Goal: Transaction & Acquisition: Purchase product/service

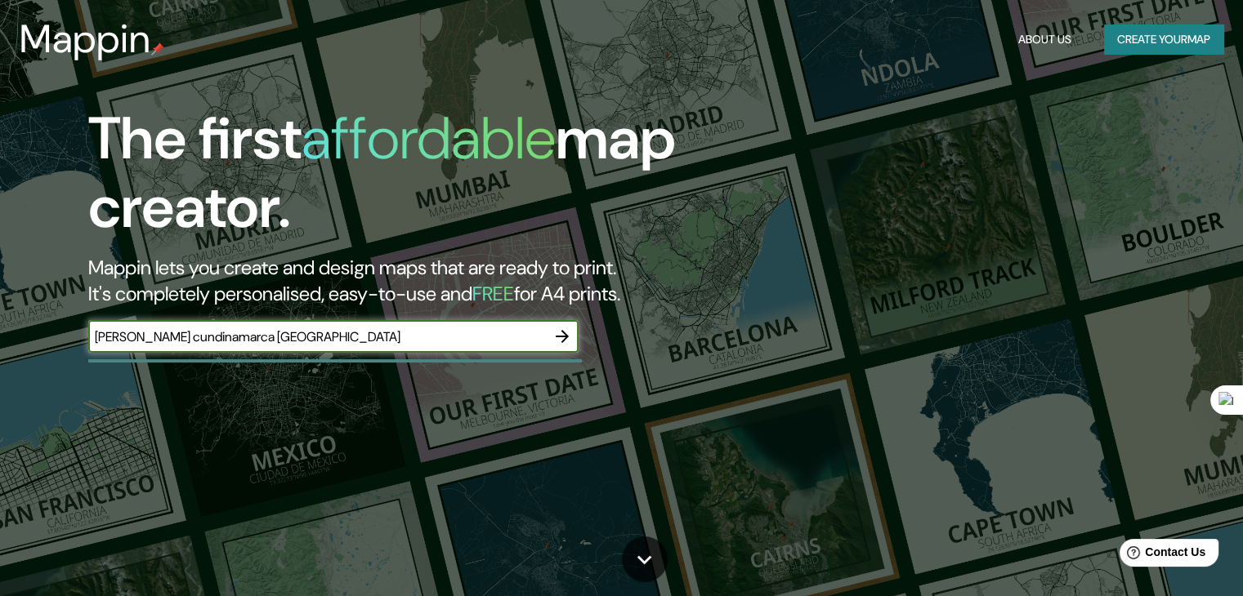
type input "[PERSON_NAME] cundinamarca [GEOGRAPHIC_DATA]"
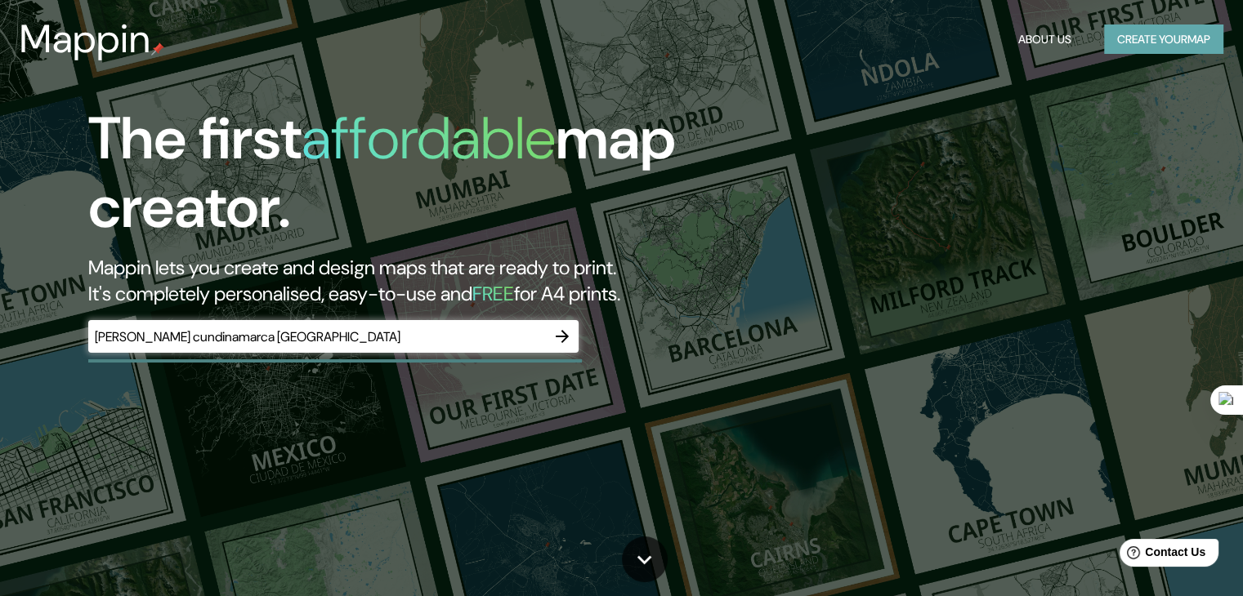
click at [1142, 40] on button "Create your map" at bounding box center [1163, 40] width 119 height 30
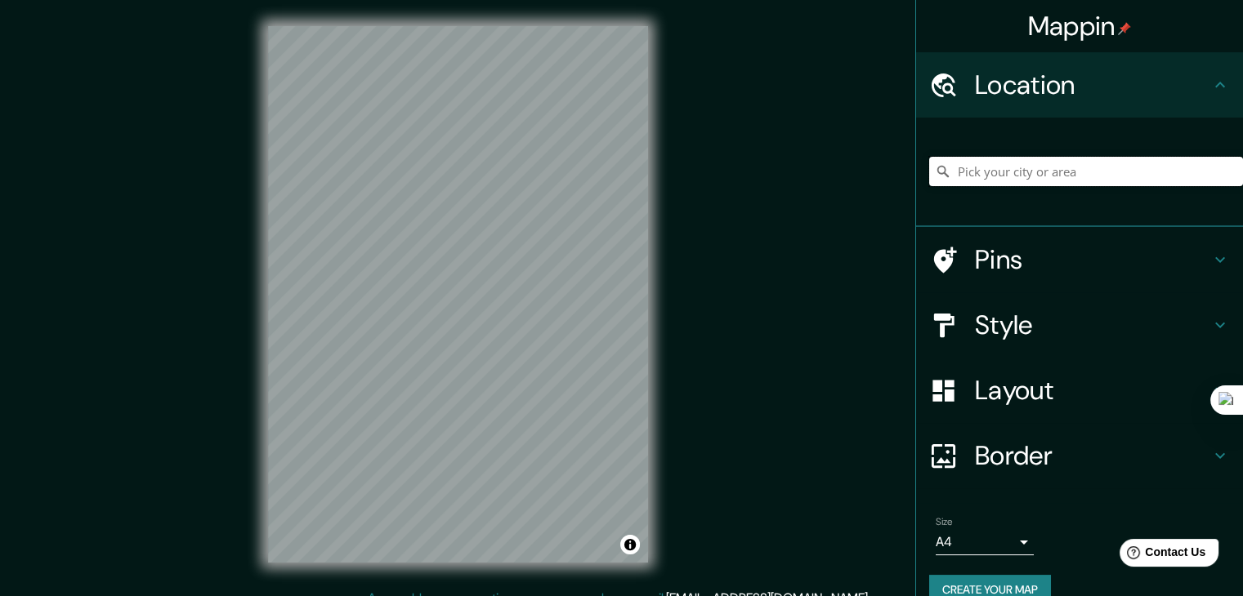
click at [1037, 158] on input "Pick your city or area" at bounding box center [1086, 171] width 314 height 29
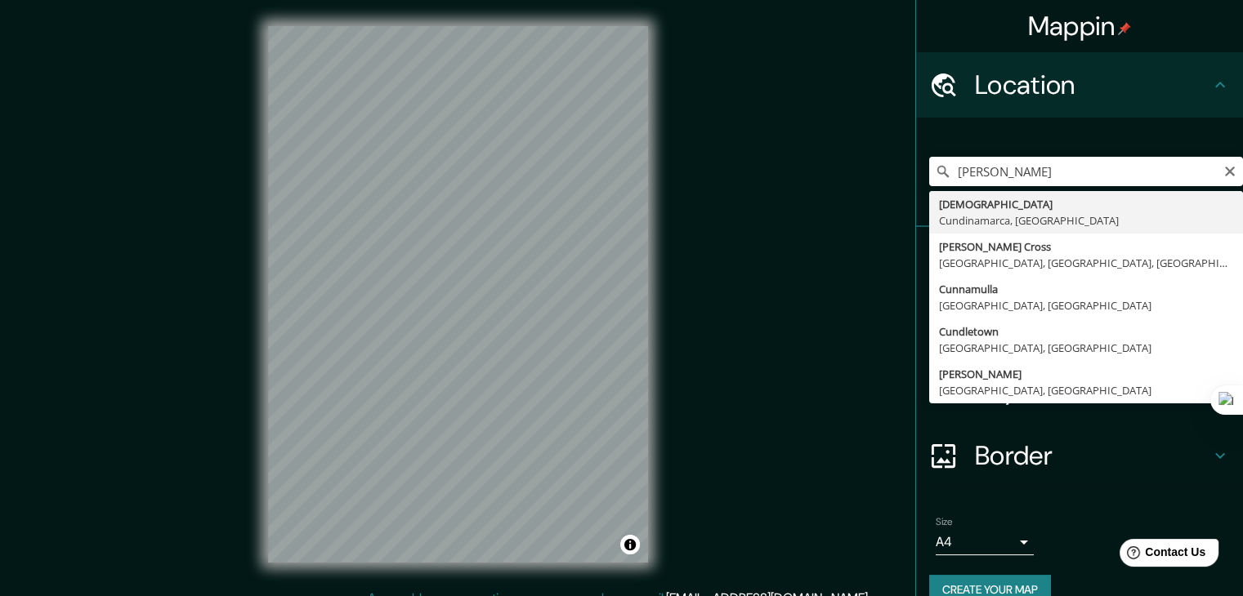
type input "[DEMOGRAPHIC_DATA], [GEOGRAPHIC_DATA], [GEOGRAPHIC_DATA]"
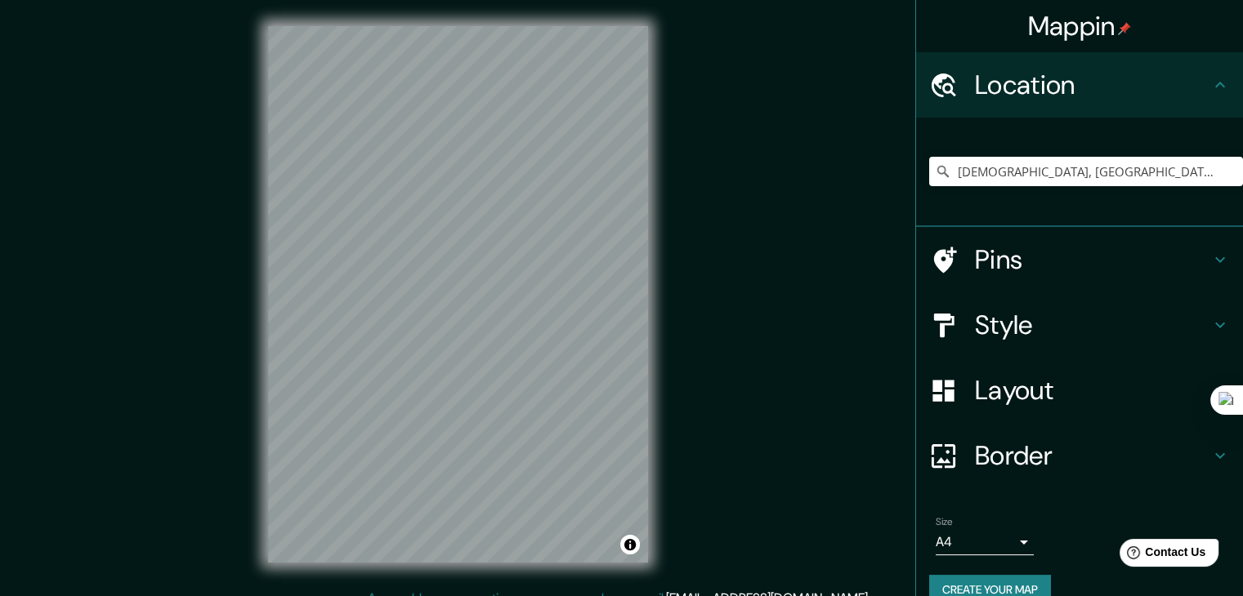
click at [1069, 315] on h4 "Style" at bounding box center [1092, 325] width 235 height 33
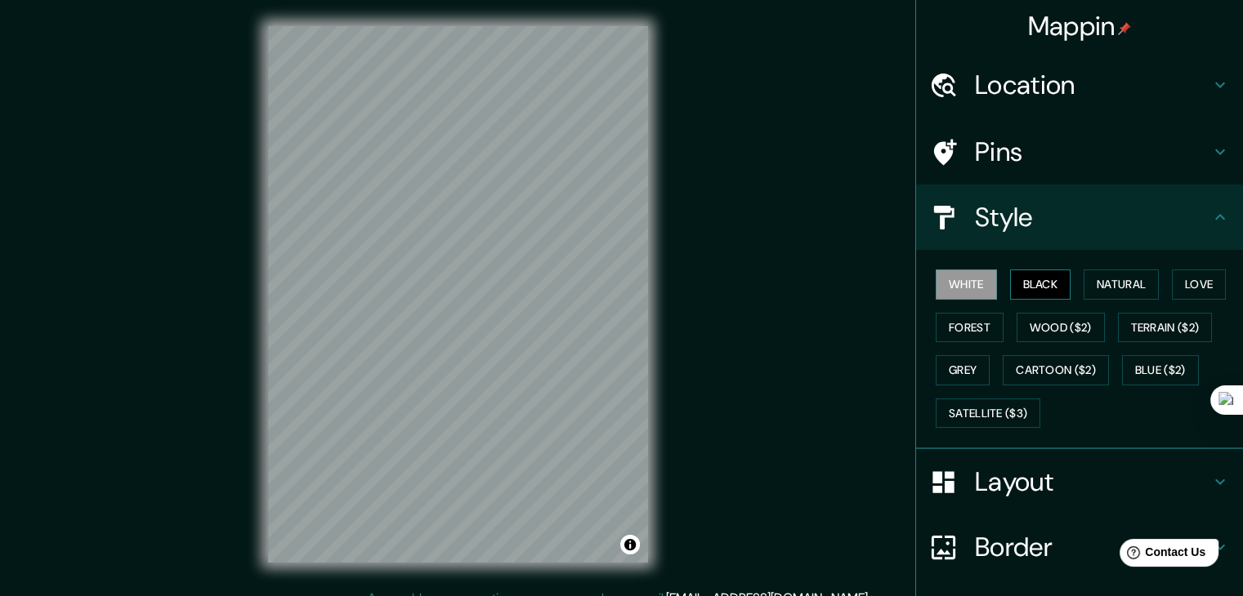
click at [1053, 288] on button "Black" at bounding box center [1040, 285] width 61 height 30
click at [1105, 284] on button "Natural" at bounding box center [1120, 285] width 75 height 30
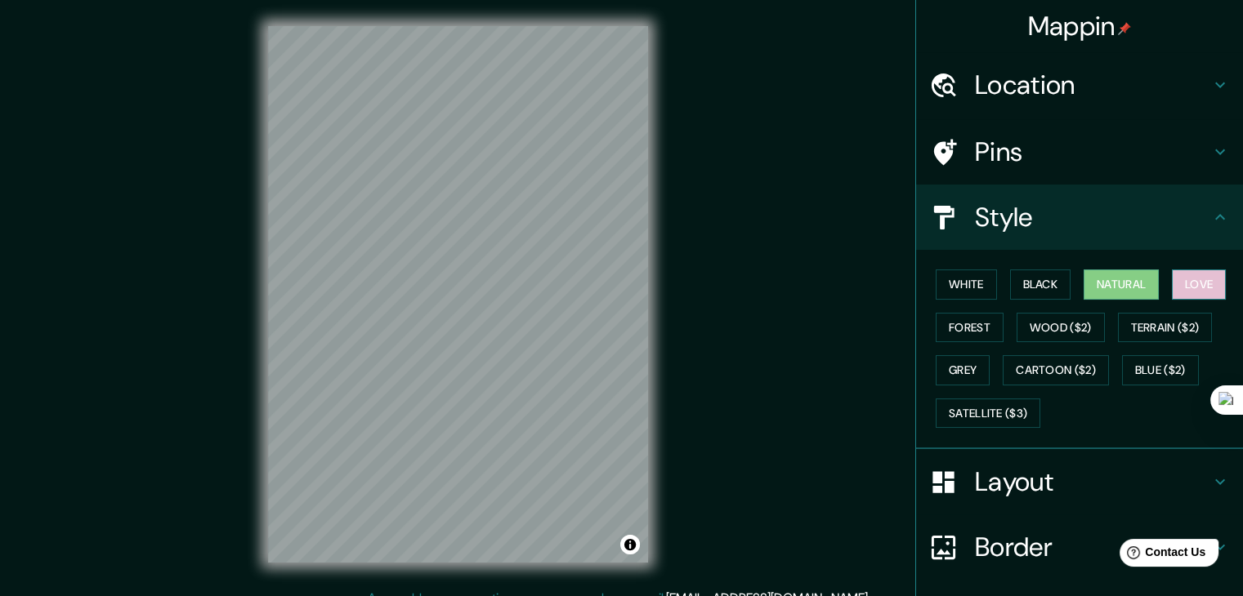
click at [1177, 279] on button "Love" at bounding box center [1199, 285] width 54 height 30
click at [980, 324] on button "Forest" at bounding box center [970, 328] width 68 height 30
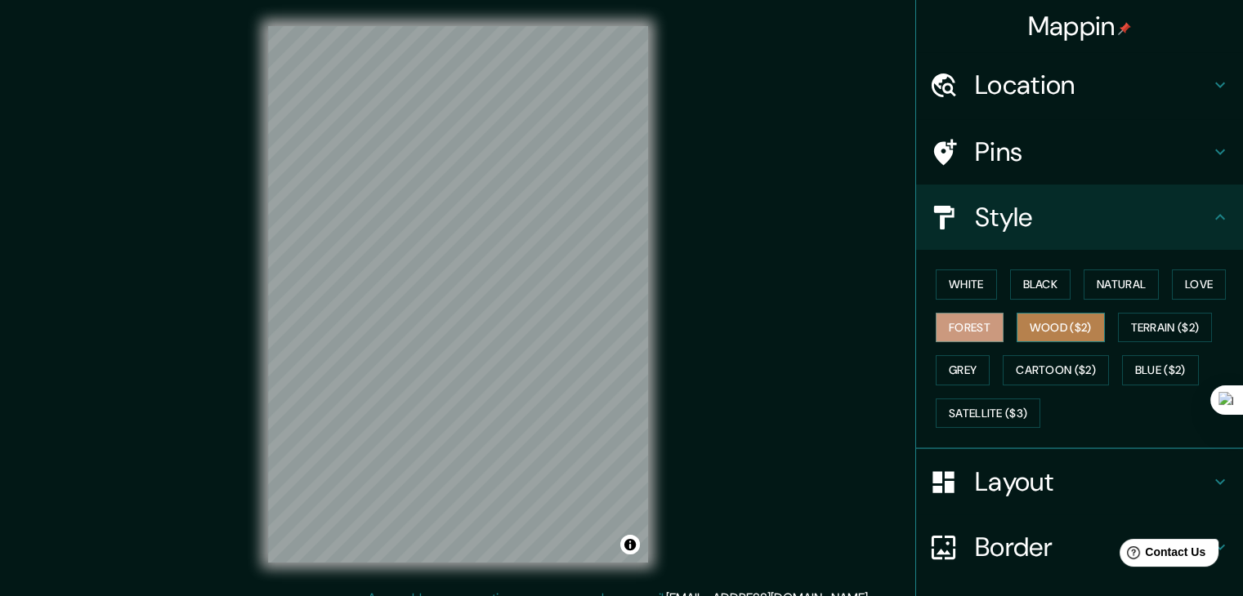
click at [1034, 324] on button "Wood ($2)" at bounding box center [1060, 328] width 88 height 30
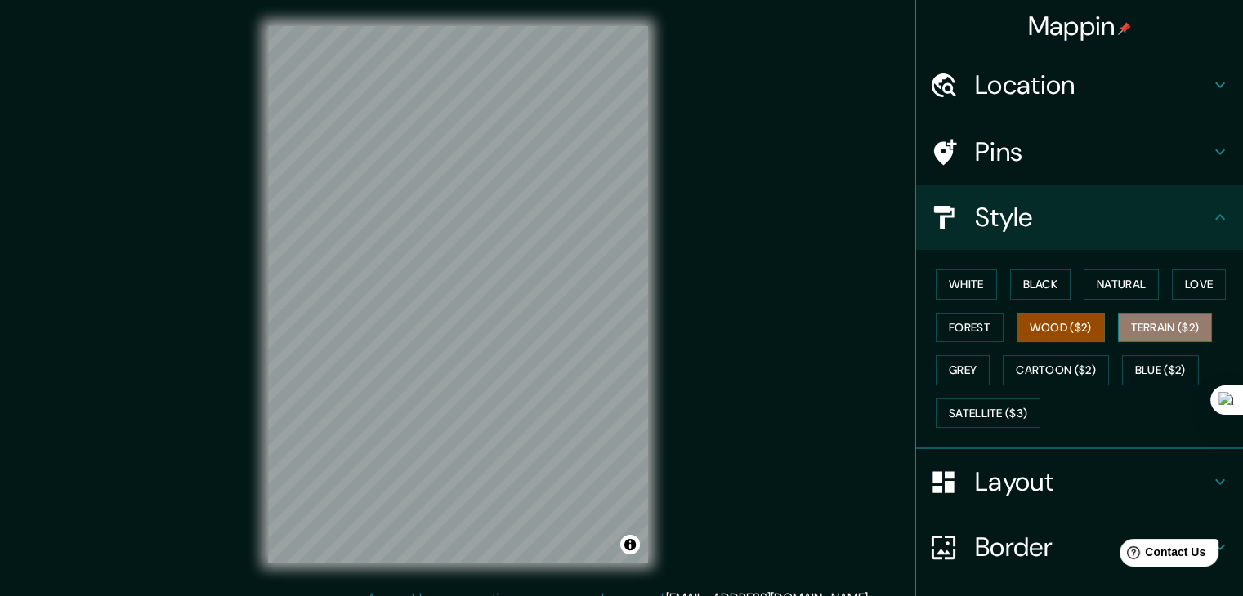
click at [1143, 333] on button "Terrain ($2)" at bounding box center [1165, 328] width 95 height 30
click at [977, 366] on button "Grey" at bounding box center [963, 370] width 54 height 30
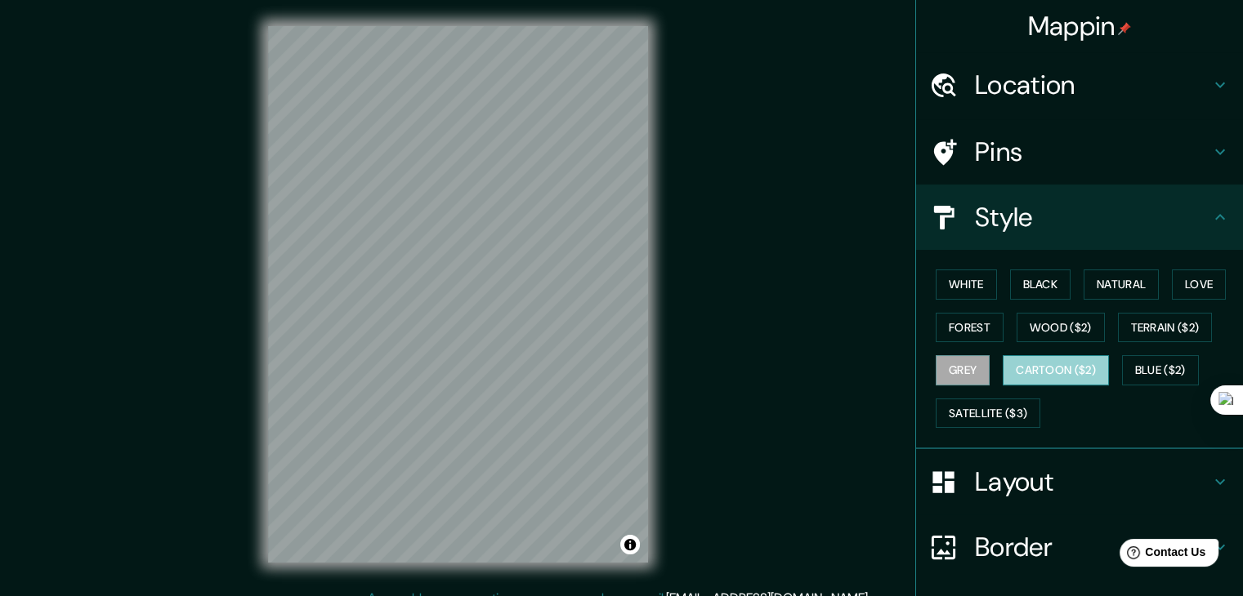
click at [1014, 364] on button "Cartoon ($2)" at bounding box center [1056, 370] width 106 height 30
click at [1131, 360] on button "Blue ($2)" at bounding box center [1160, 370] width 77 height 30
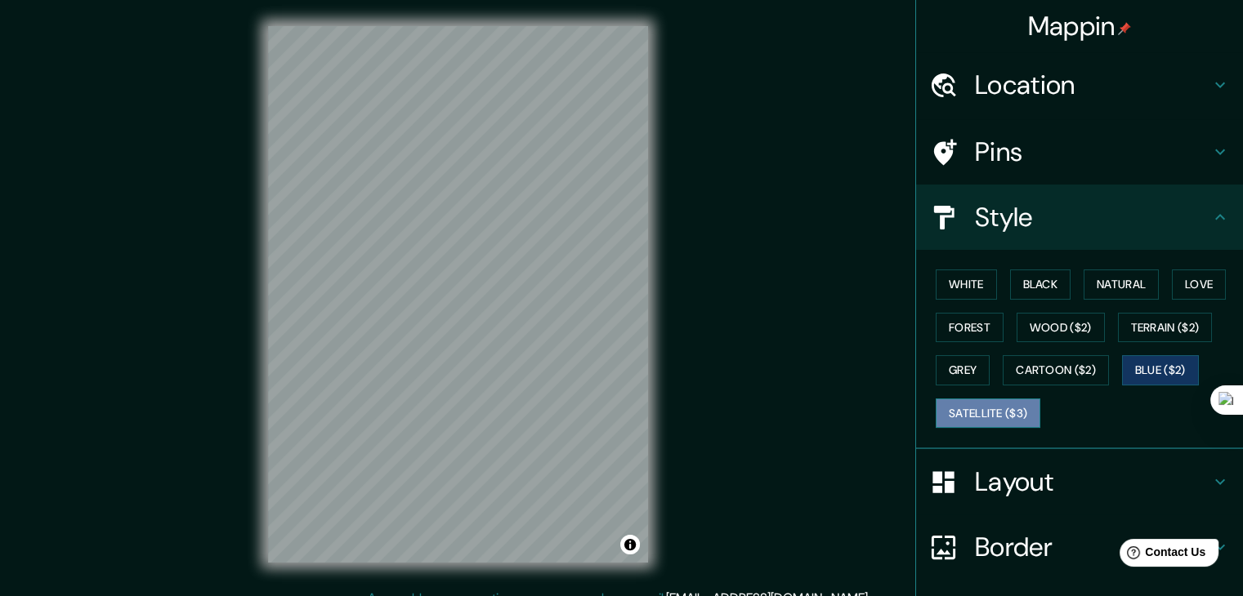
click at [1002, 403] on button "Satellite ($3)" at bounding box center [988, 414] width 105 height 30
click at [1029, 471] on h4 "Layout" at bounding box center [1092, 482] width 235 height 33
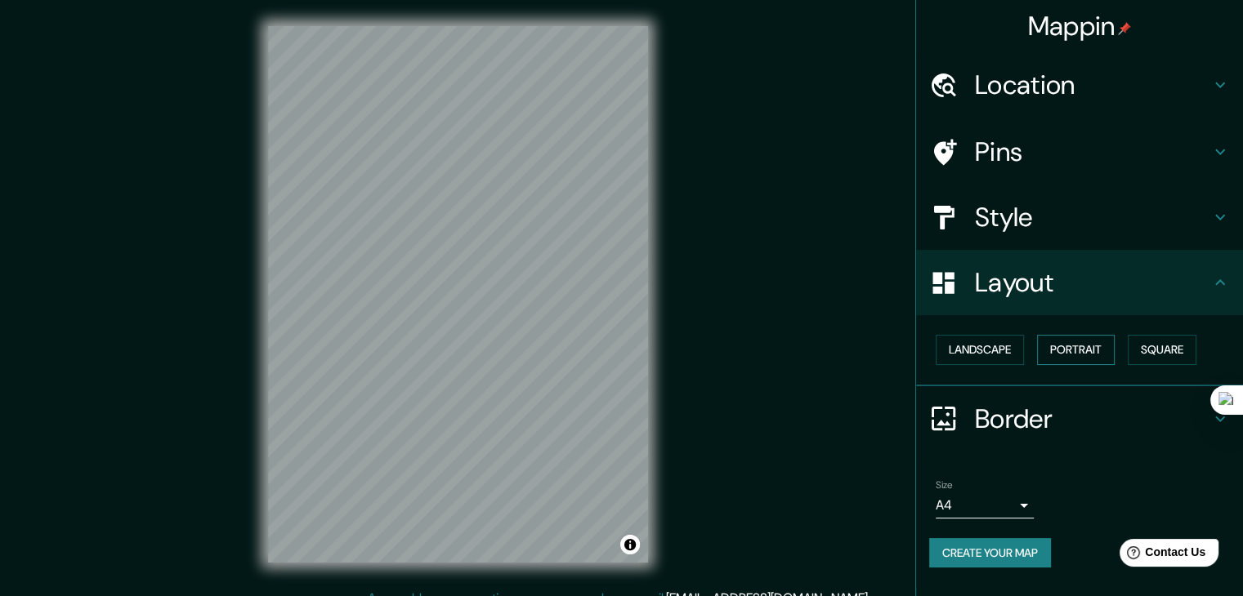
click at [1087, 346] on button "Portrait" at bounding box center [1076, 350] width 78 height 30
click at [1069, 208] on h4 "Style" at bounding box center [1092, 217] width 235 height 33
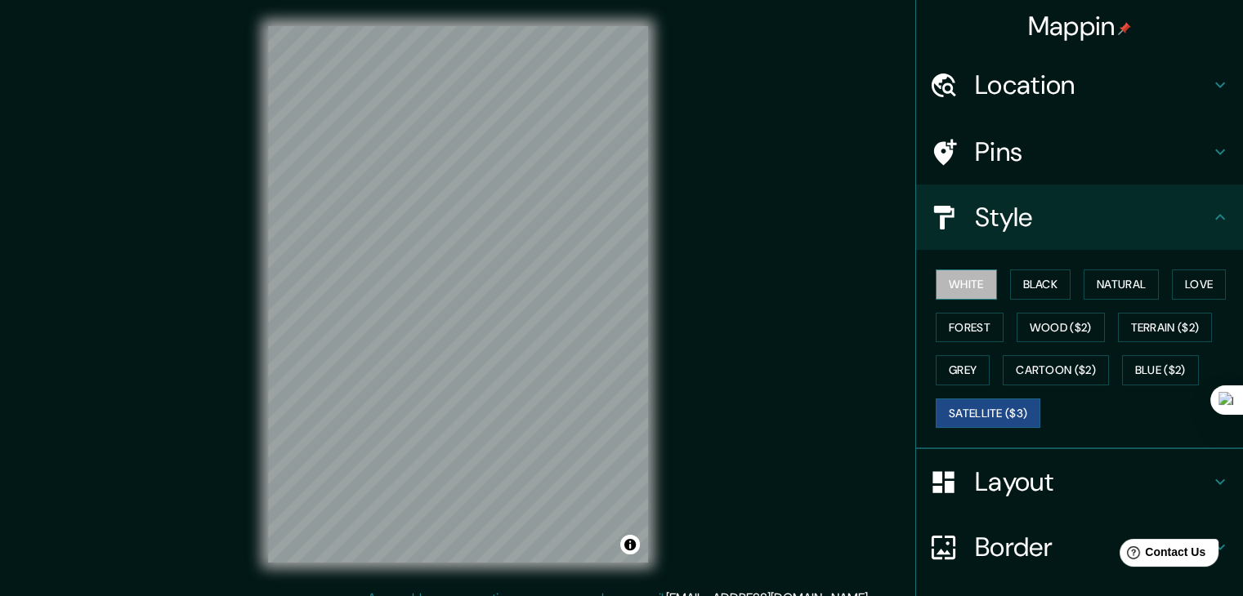
click at [979, 283] on button "White" at bounding box center [966, 285] width 61 height 30
click at [1019, 283] on button "Black" at bounding box center [1040, 285] width 61 height 30
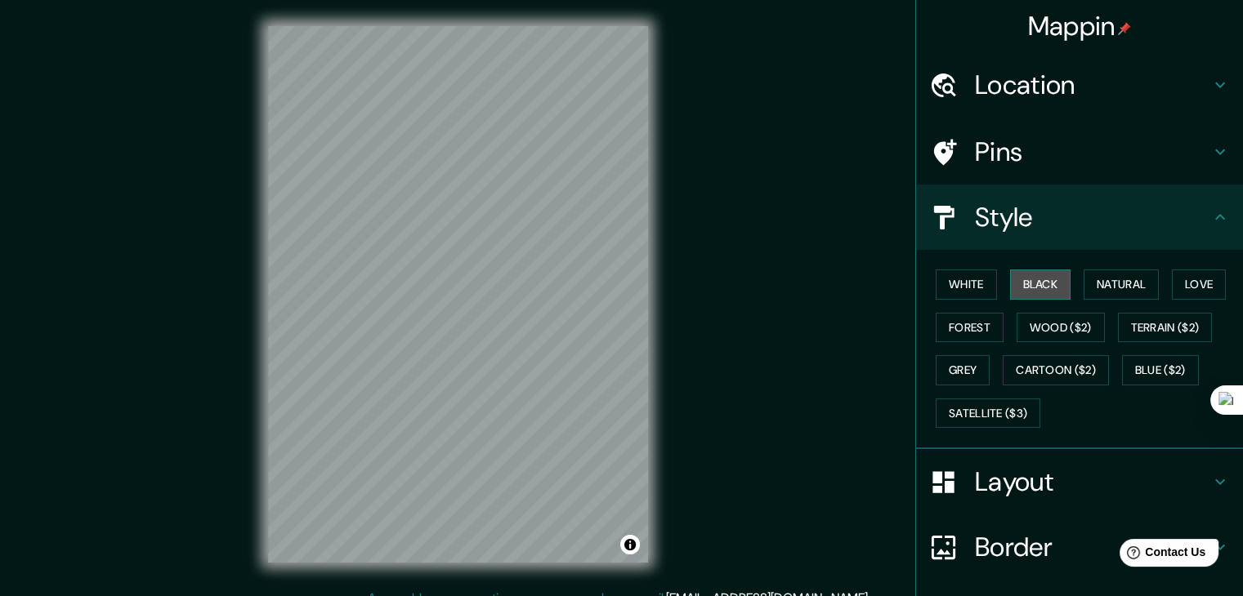
click at [1019, 284] on button "Black" at bounding box center [1040, 285] width 61 height 30
click at [964, 289] on button "White" at bounding box center [966, 285] width 61 height 30
